Goal: Navigation & Orientation: Find specific page/section

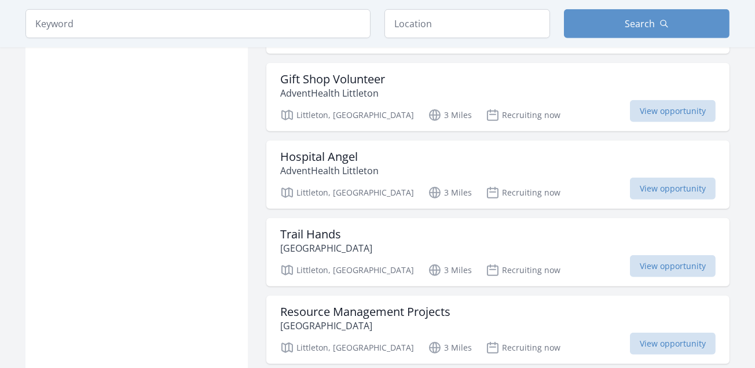
scroll to position [1066, 0]
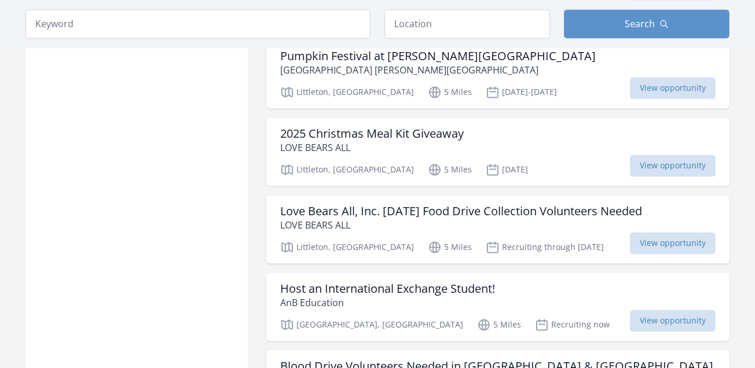
scroll to position [2747, 0]
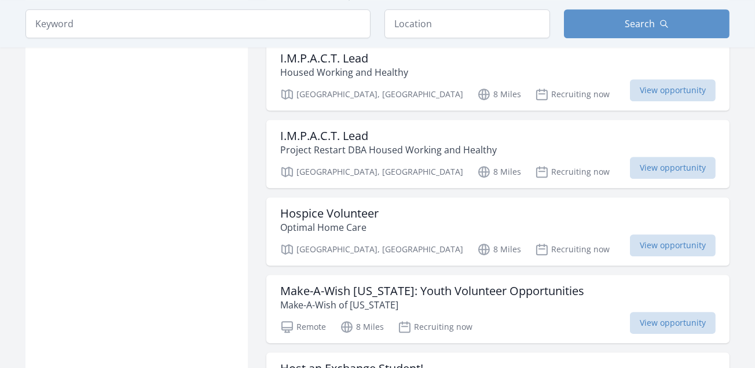
scroll to position [4426, 0]
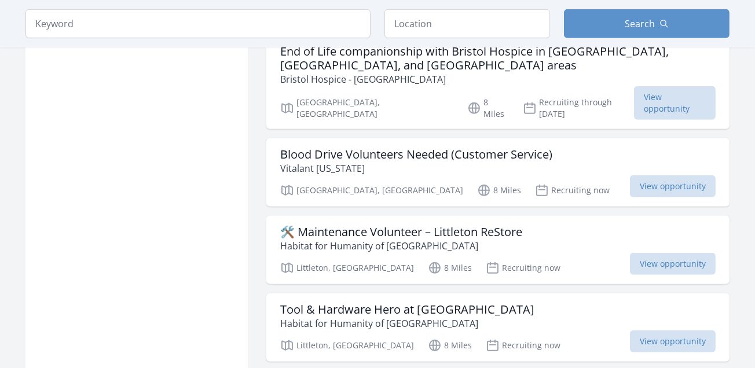
scroll to position [6155, 0]
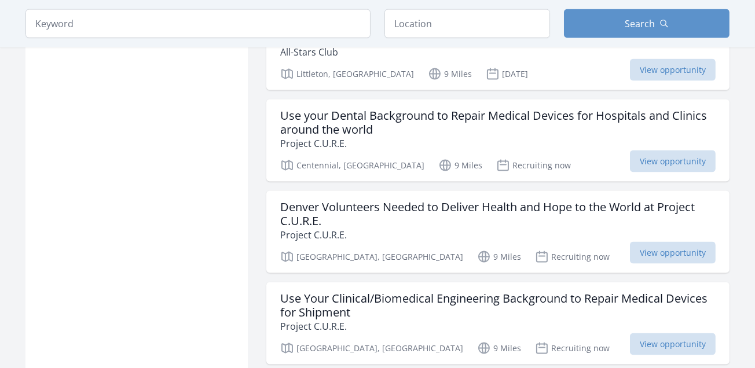
scroll to position [7663, 0]
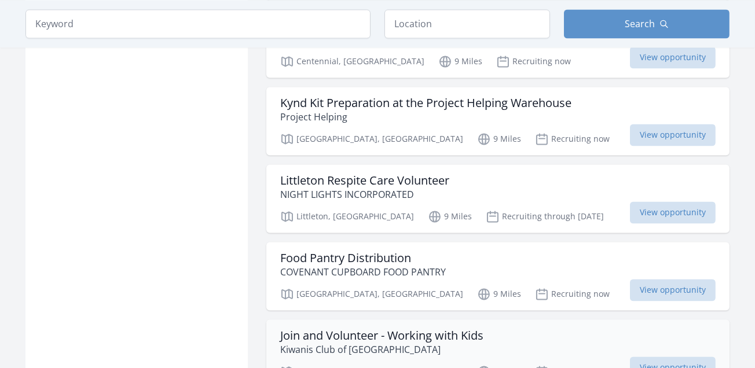
scroll to position [8440, 0]
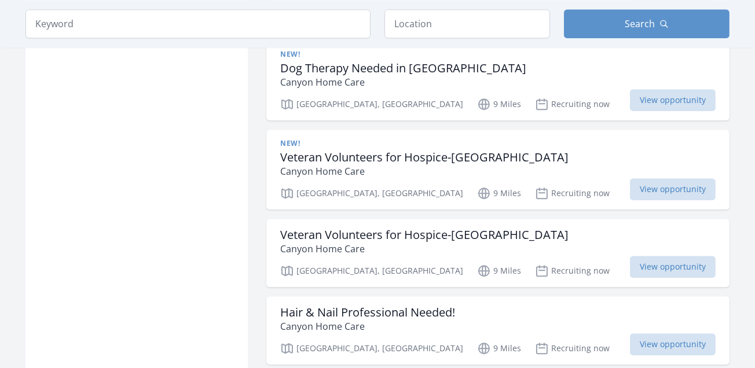
scroll to position [9266, 0]
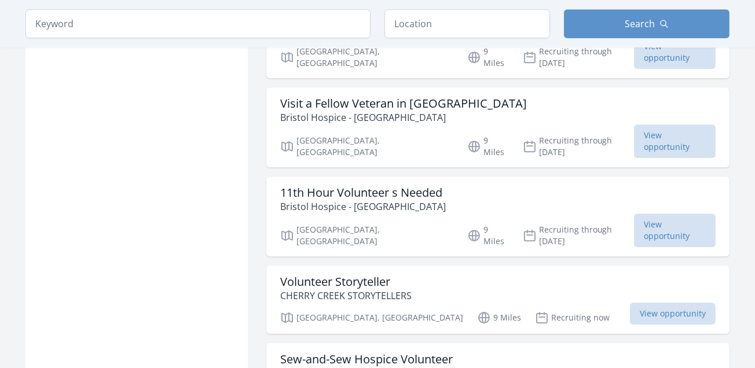
scroll to position [9976, 0]
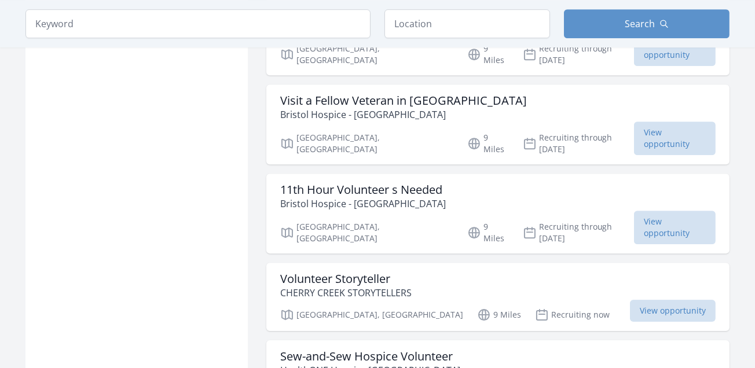
drag, startPoint x: 224, startPoint y: 224, endPoint x: 224, endPoint y: 254, distance: 29.5
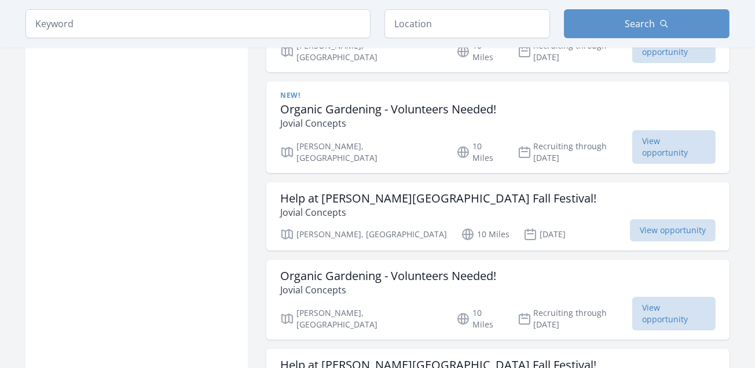
scroll to position [10896, 0]
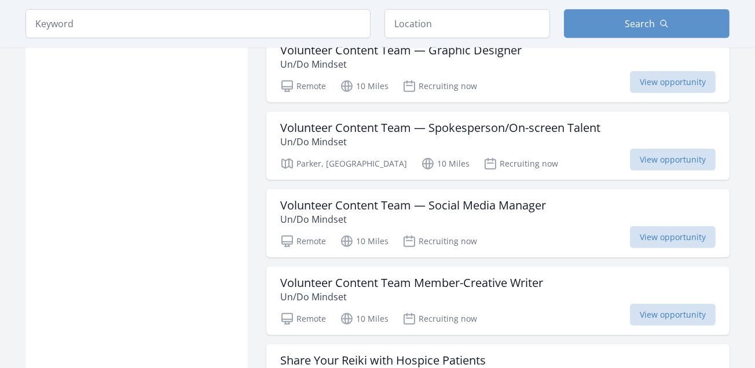
scroll to position [12292, 0]
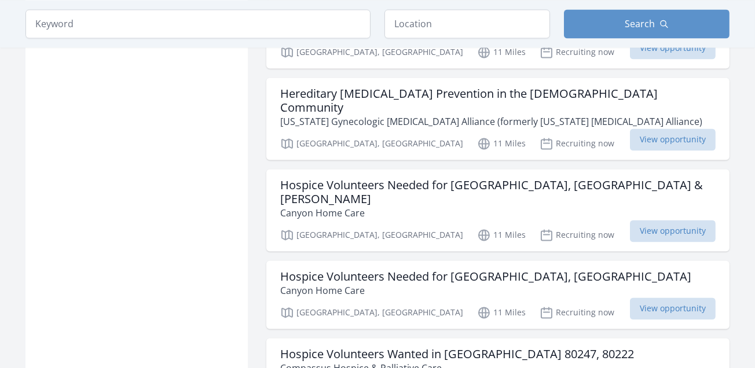
scroll to position [13837, 0]
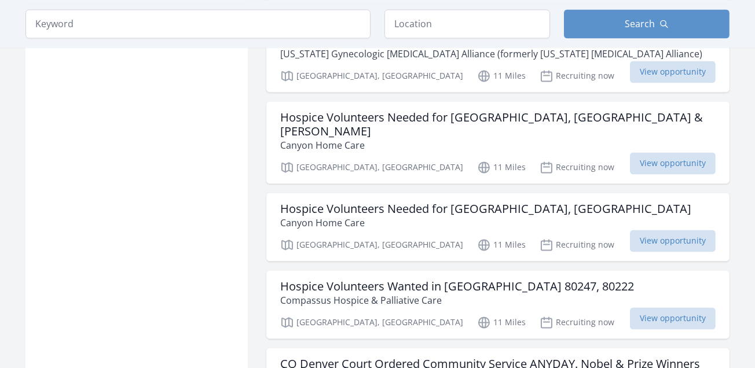
scroll to position [13905, 0]
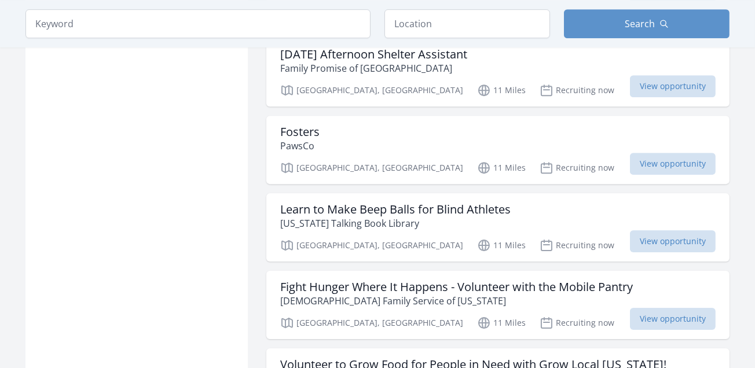
scroll to position [15563, 0]
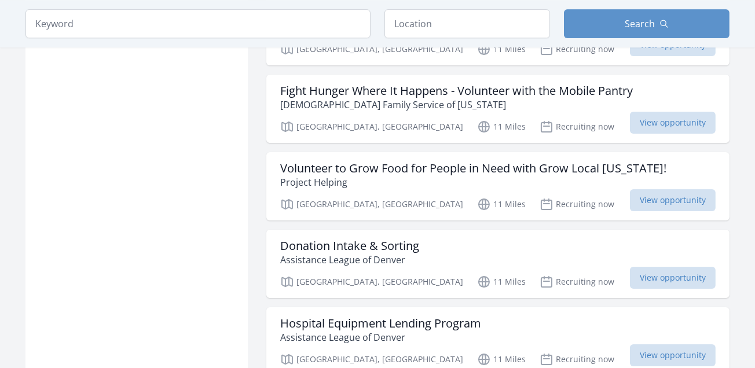
scroll to position [15752, 0]
